Goal: Task Accomplishment & Management: Manage account settings

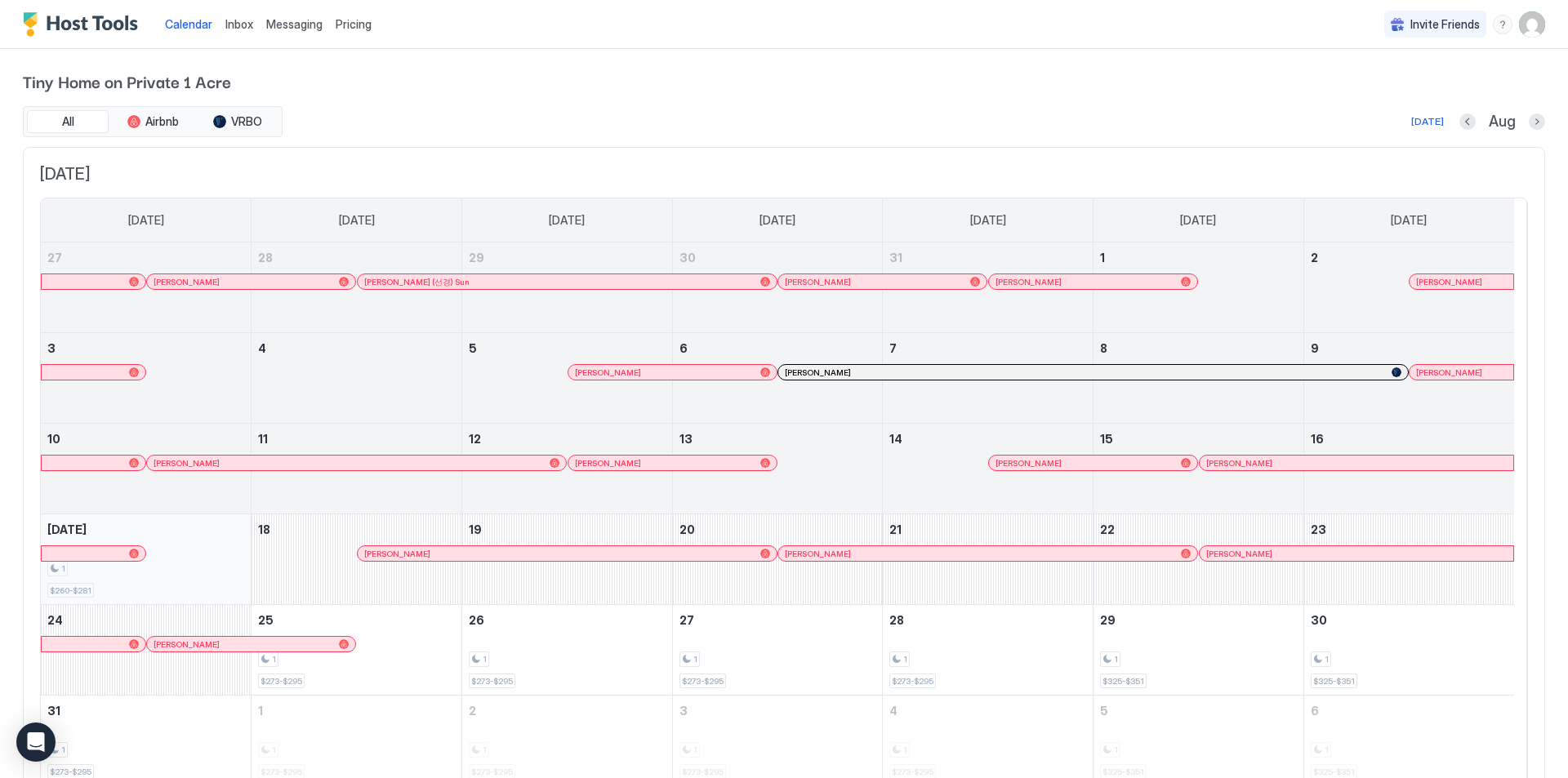
click at [219, 557] on div "1 $260-$281" at bounding box center [146, 560] width 197 height 77
click at [207, 560] on div "1 $260-$281" at bounding box center [146, 560] width 197 height 77
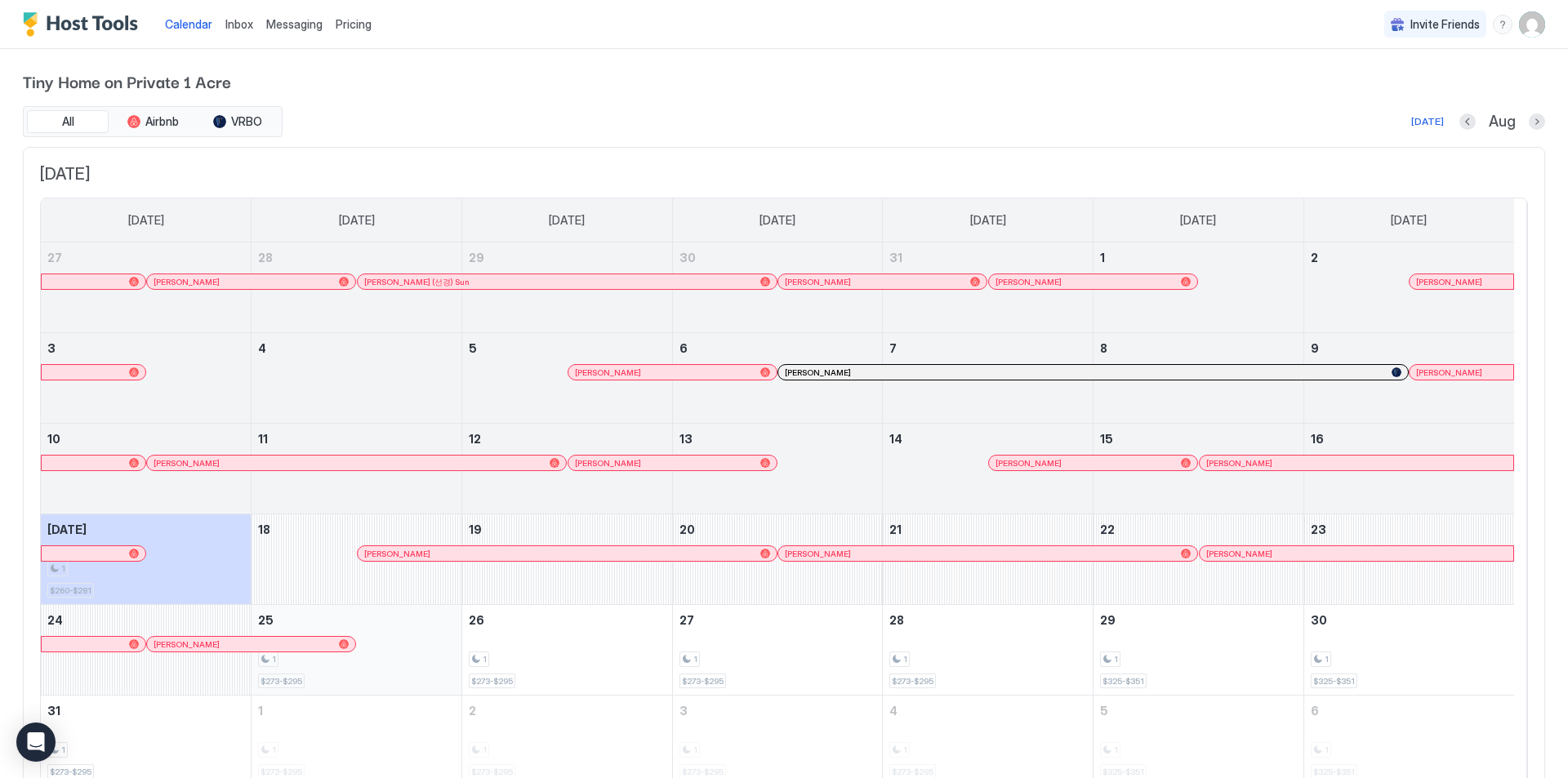
click at [411, 680] on div "1 $273-$295" at bounding box center [356, 650] width 197 height 77
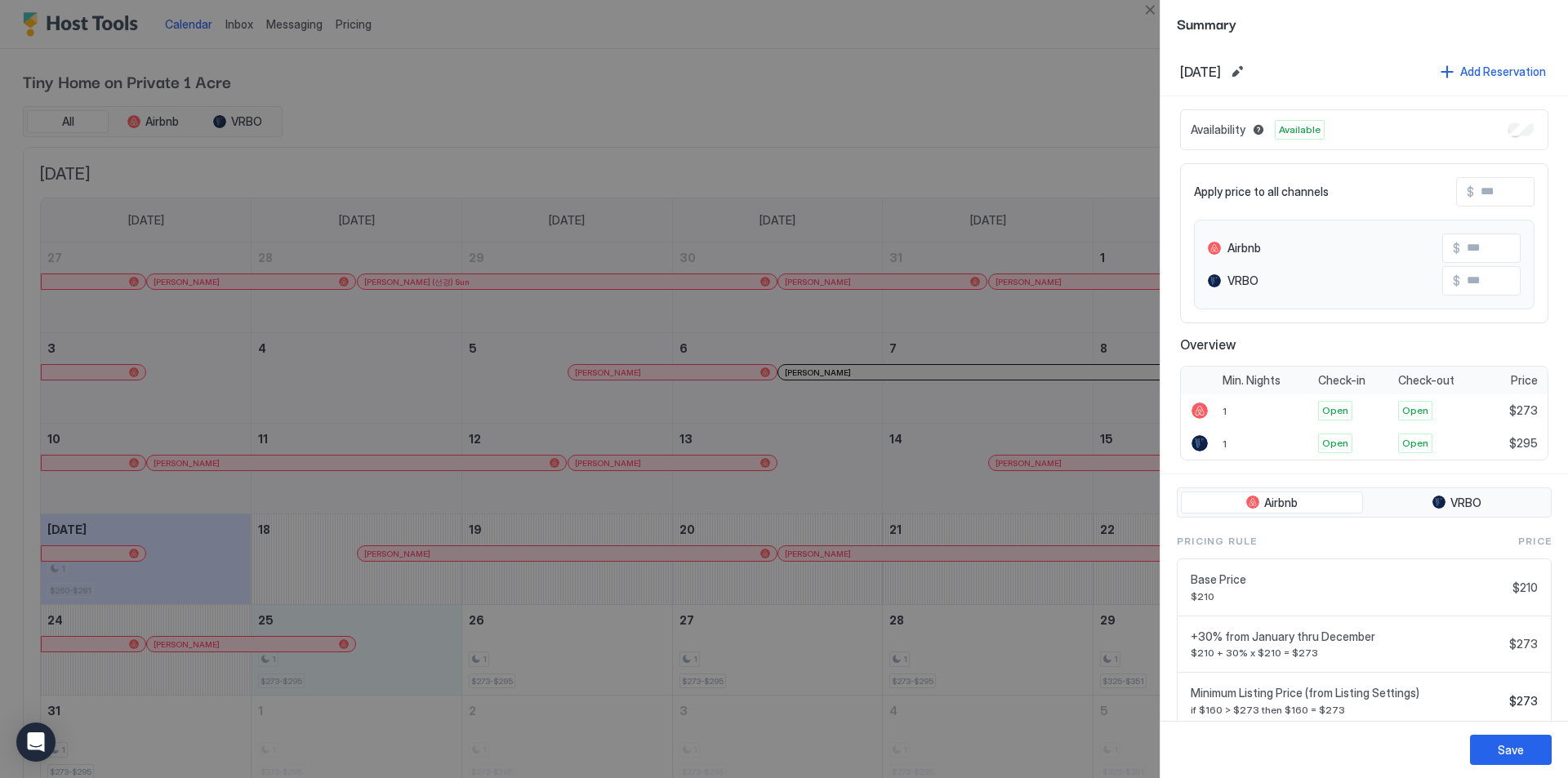
click at [176, 538] on div at bounding box center [784, 389] width 1568 height 778
click at [1492, 760] on button "Save" at bounding box center [1511, 750] width 81 height 30
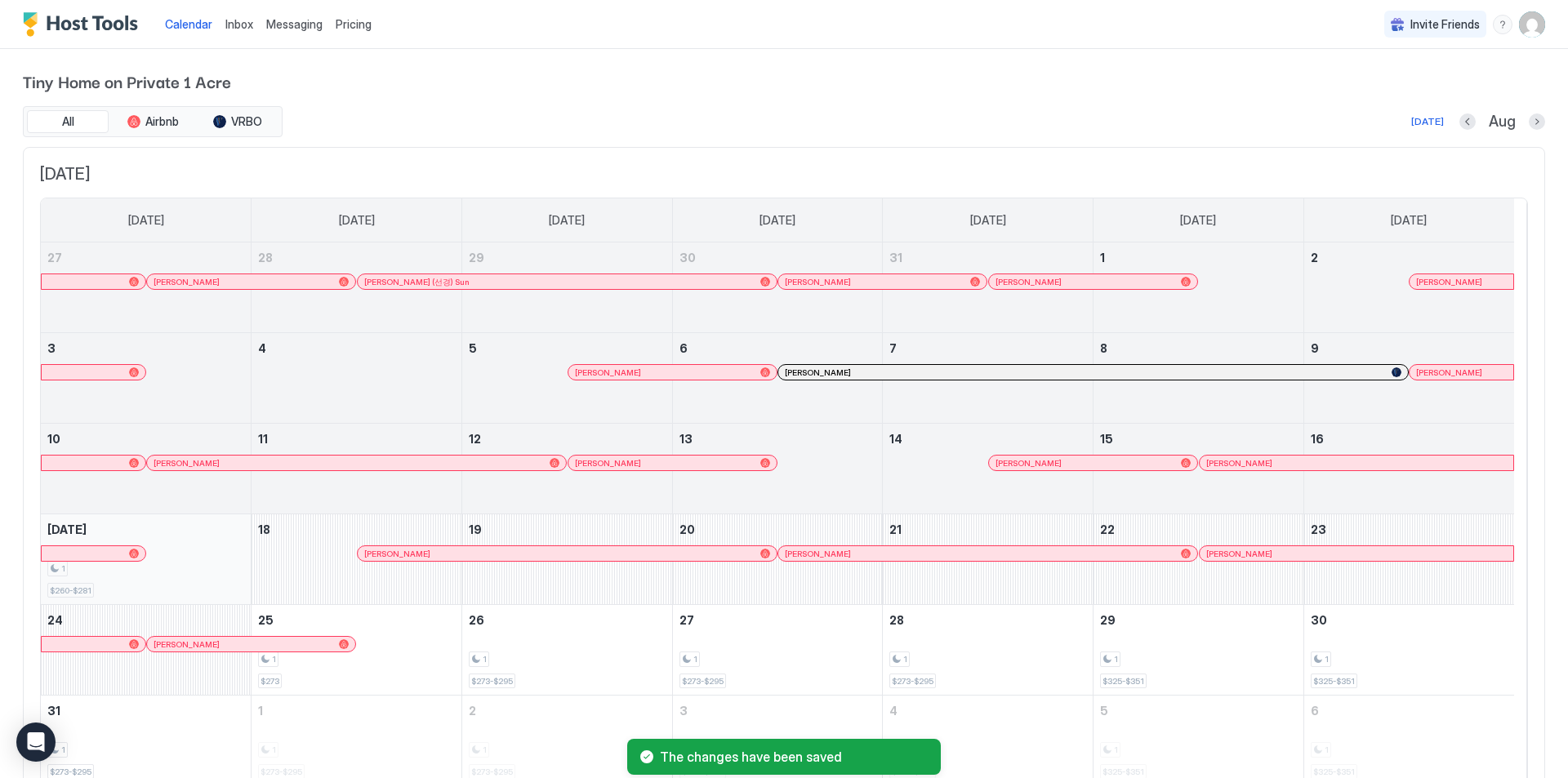
click at [220, 575] on div "1" at bounding box center [146, 569] width 197 height 15
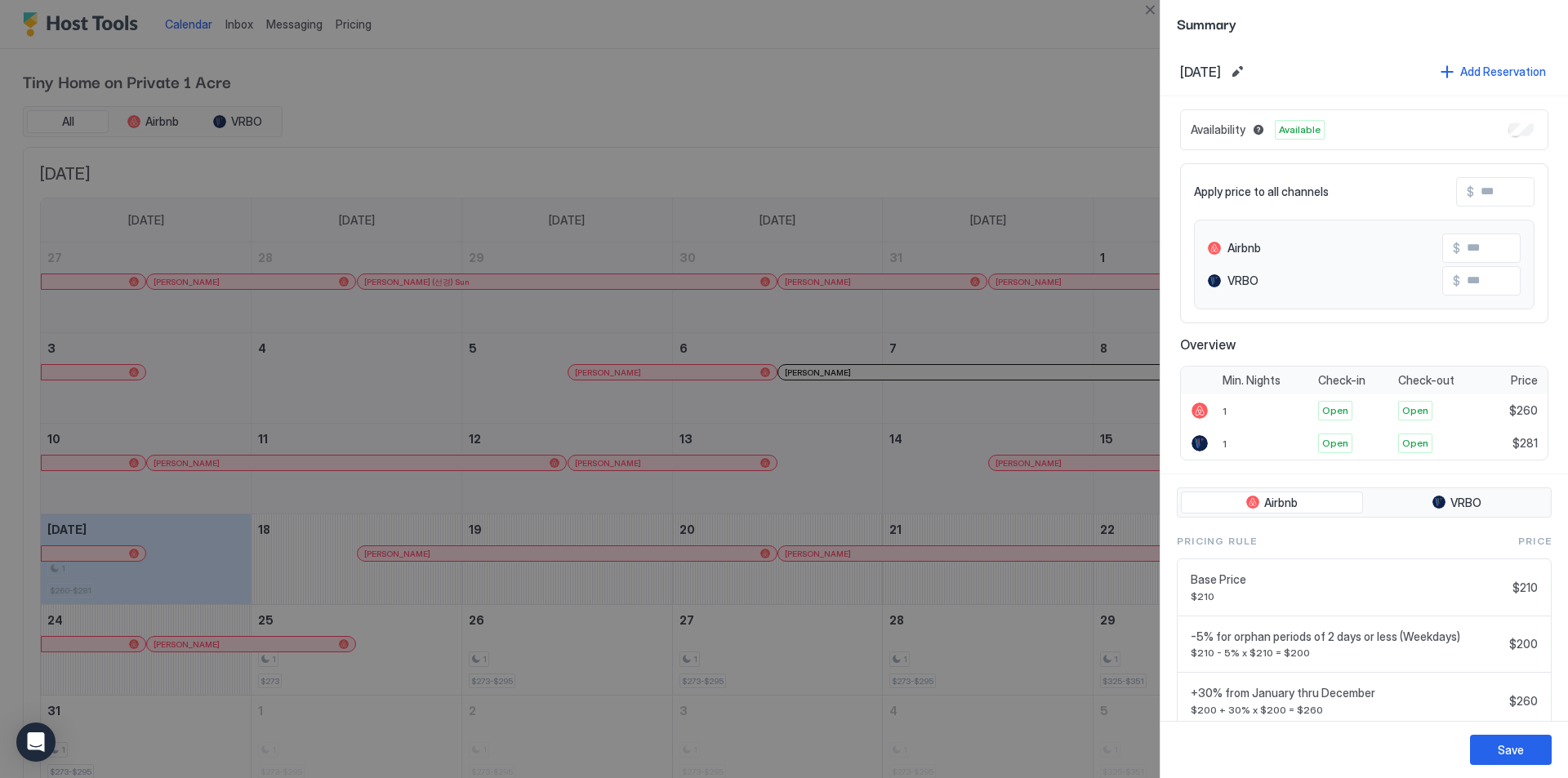
click at [1515, 139] on div "Availability Available" at bounding box center [1364, 130] width 368 height 41
click at [1501, 756] on div "Save" at bounding box center [1511, 749] width 26 height 17
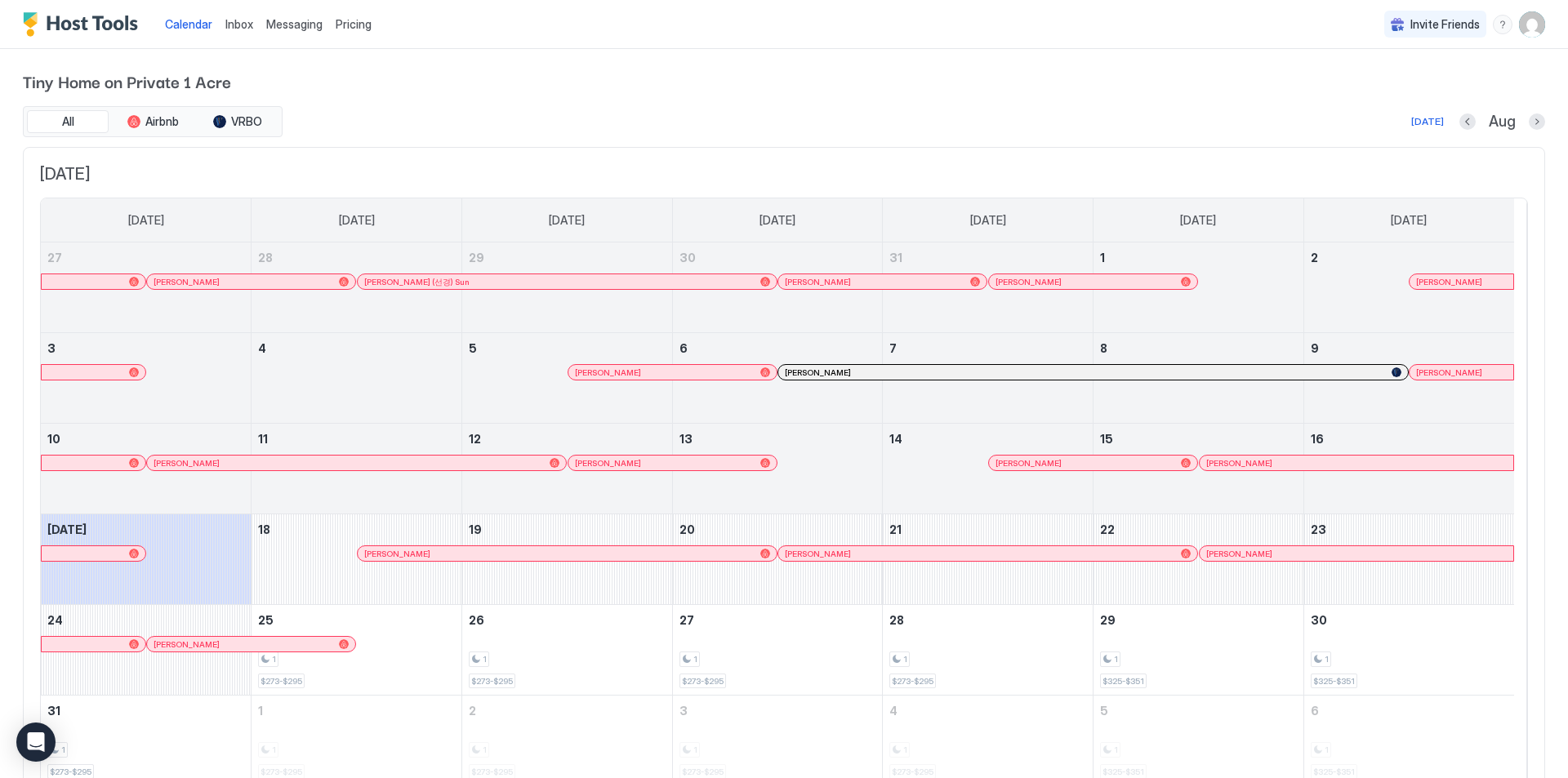
click at [80, 26] on img "Host Tools Logo" at bounding box center [84, 24] width 123 height 24
click at [100, 23] on img "Host Tools Logo" at bounding box center [84, 24] width 123 height 24
